Goal: Task Accomplishment & Management: Manage account settings

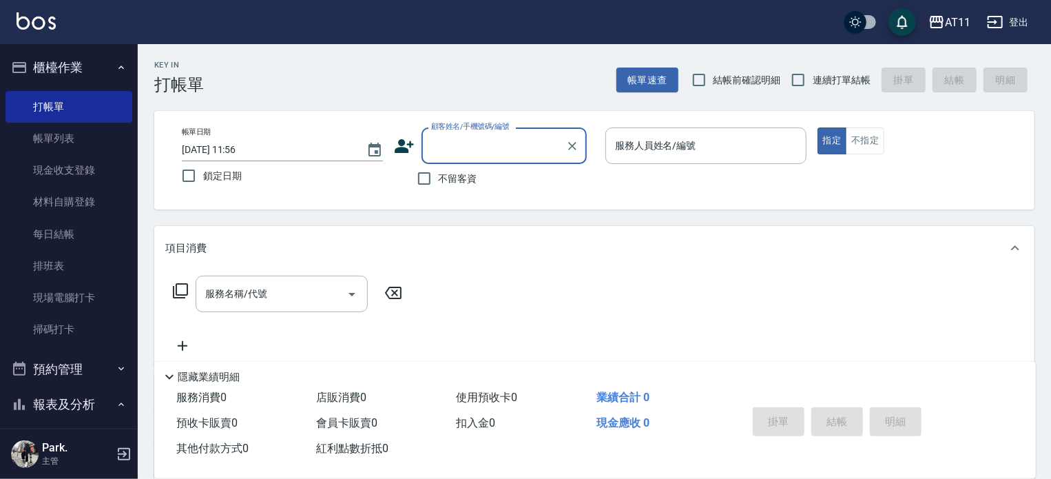
scroll to position [482, 0]
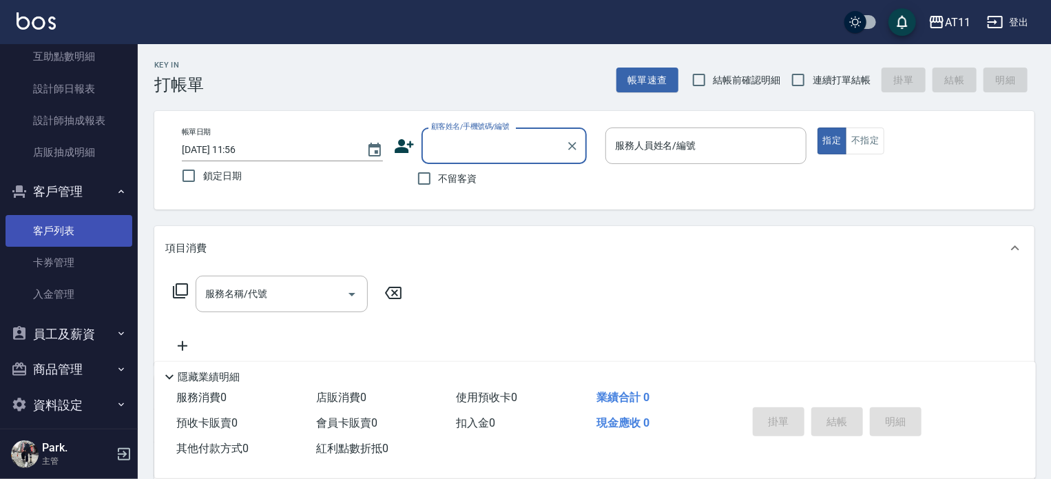
click at [82, 227] on link "客戶列表" at bounding box center [69, 231] width 127 height 32
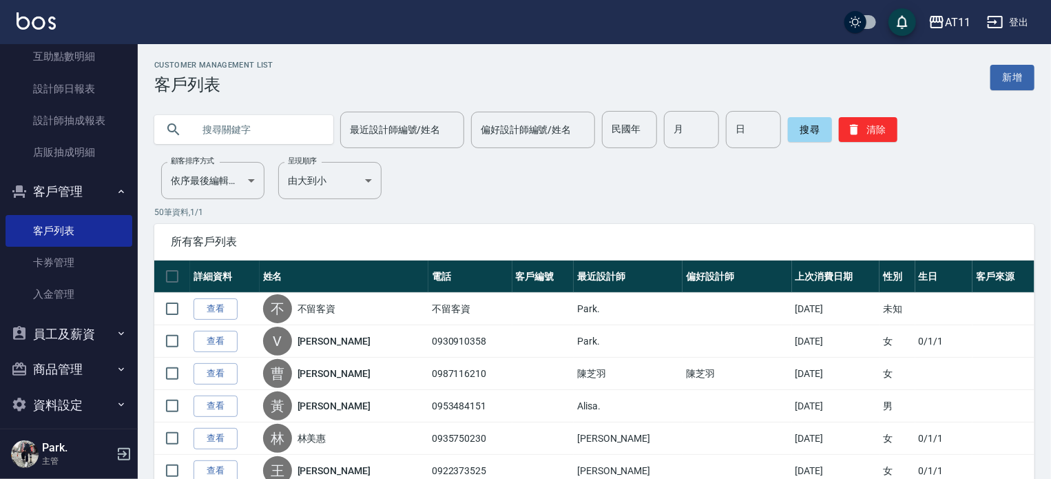
click at [245, 125] on input "text" at bounding box center [258, 129] width 130 height 37
type input "0984302180"
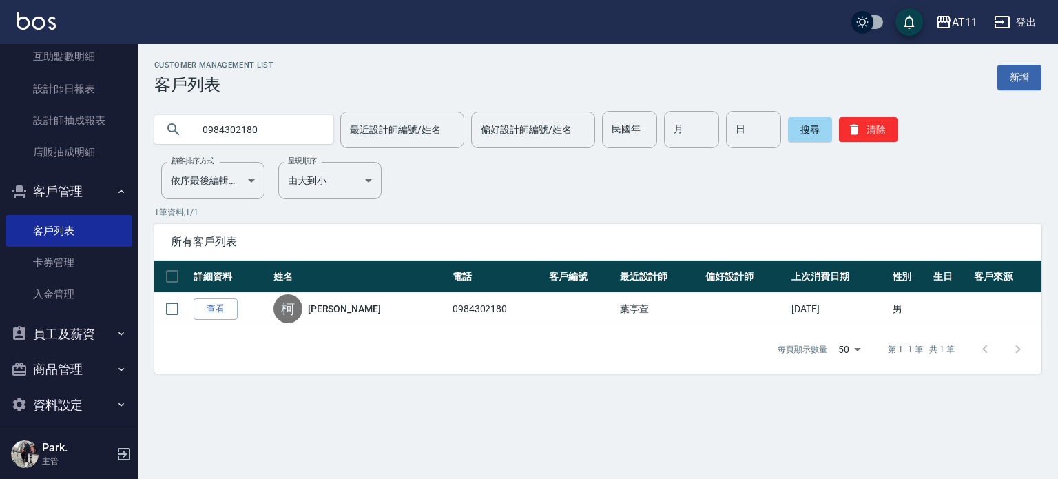
click at [220, 313] on link "查看" at bounding box center [216, 308] width 44 height 21
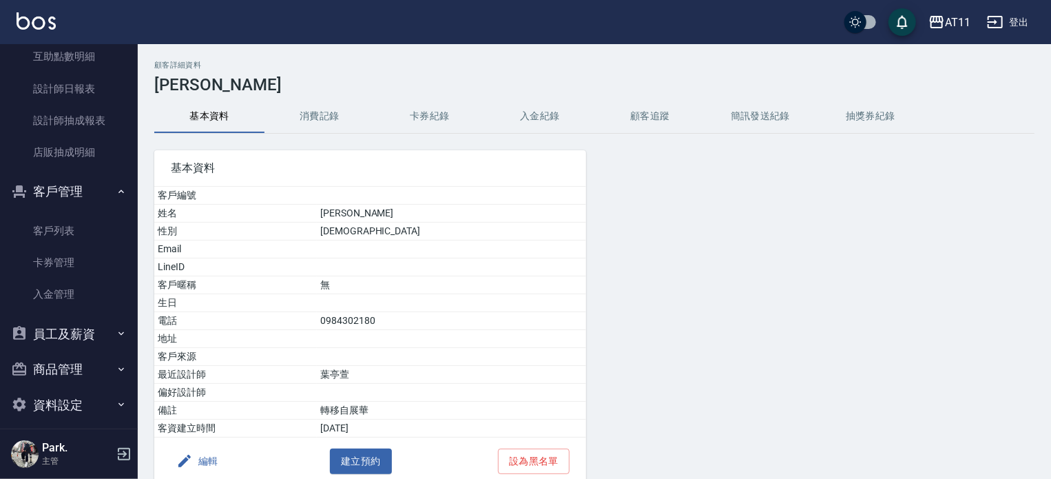
click at [541, 109] on button "入金紀錄" at bounding box center [540, 116] width 110 height 33
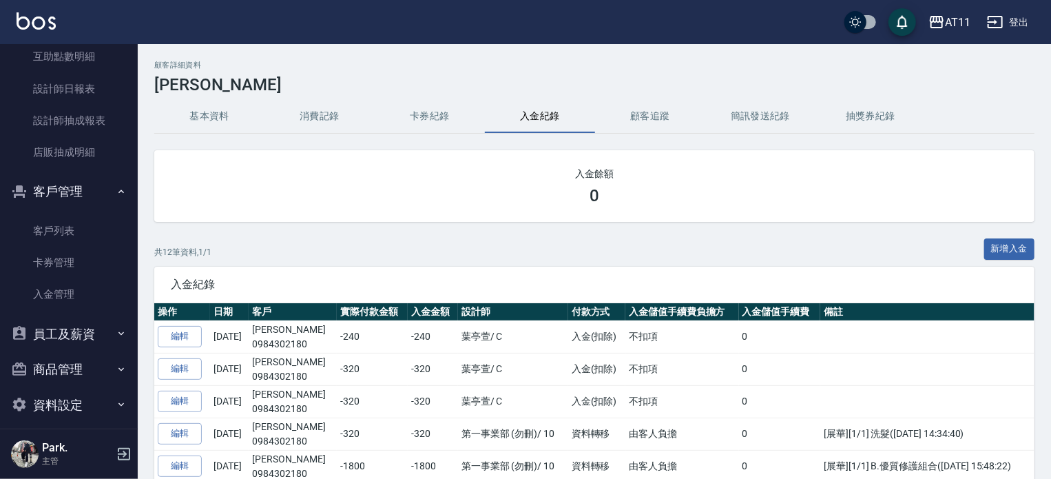
click at [535, 112] on button "入金紀錄" at bounding box center [540, 116] width 110 height 33
